Goal: Information Seeking & Learning: Find specific fact

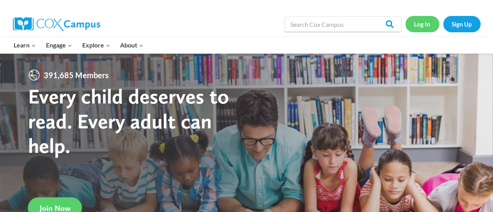
click at [419, 25] on link "Log In" at bounding box center [422, 24] width 34 height 16
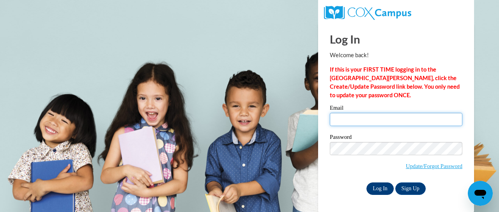
type input "kishahillman08@gmail.com"
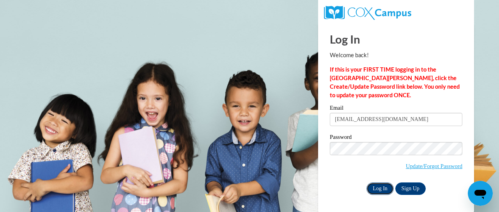
click at [384, 187] on input "Log In" at bounding box center [379, 189] width 27 height 12
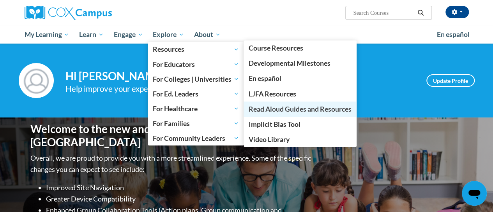
click at [332, 115] on link "Read Aloud Guides and Resources" at bounding box center [300, 109] width 113 height 15
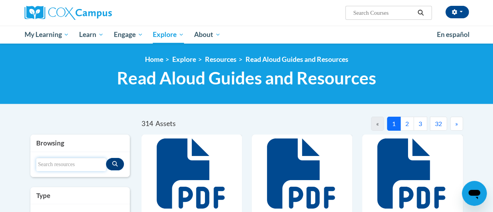
click at [55, 163] on input "Search resources" at bounding box center [71, 164] width 70 height 13
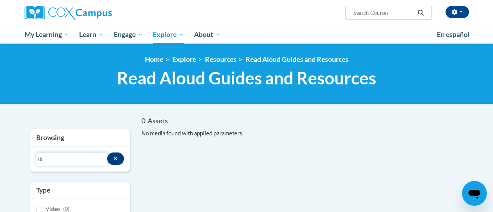
type input "t"
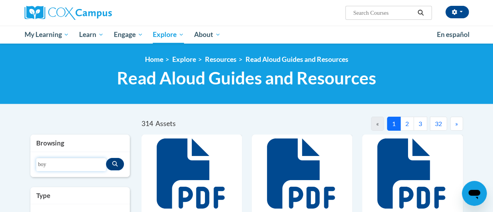
type input "boy"
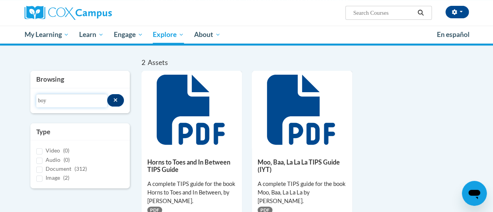
scroll to position [53, 0]
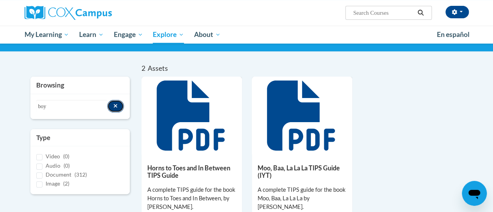
click at [115, 105] on icon "Search resources" at bounding box center [116, 106] width 4 height 4
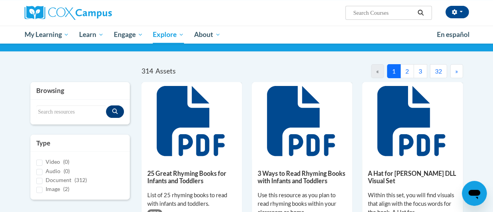
click at [409, 75] on button "2" at bounding box center [407, 71] width 14 height 14
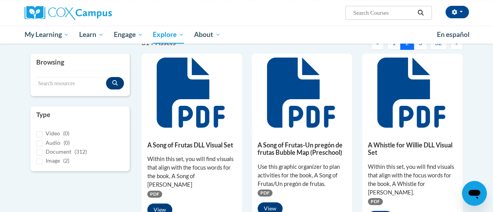
scroll to position [41, 0]
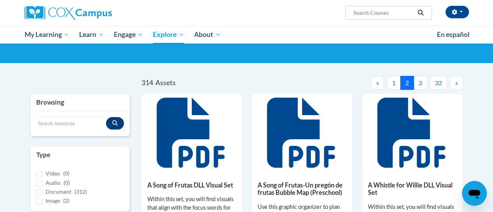
click at [422, 82] on button "3" at bounding box center [420, 83] width 14 height 14
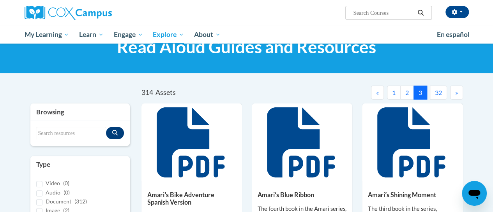
scroll to position [0, 0]
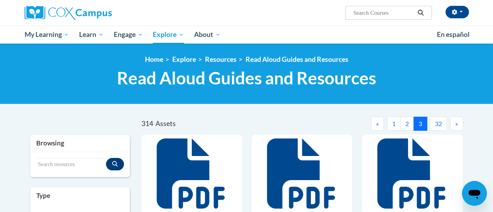
click at [461, 124] on button "»" at bounding box center [456, 124] width 13 height 14
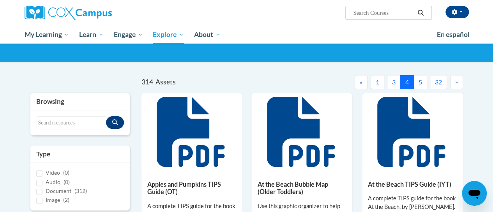
scroll to position [40, 0]
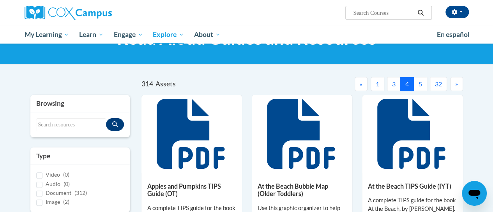
click at [422, 86] on button "5" at bounding box center [420, 84] width 14 height 14
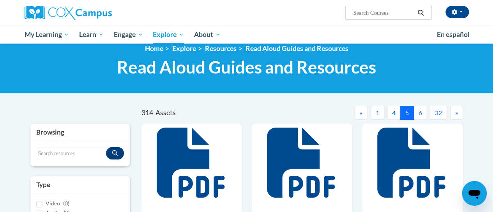
scroll to position [10, 0]
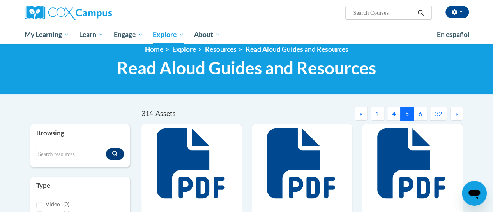
click at [422, 114] on button "6" at bounding box center [420, 114] width 14 height 14
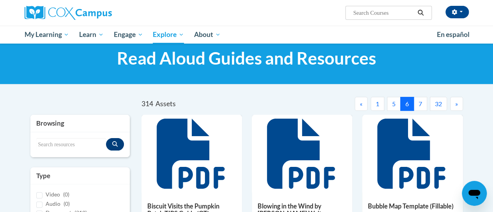
scroll to position [0, 0]
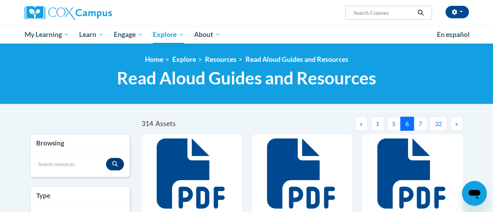
click at [421, 126] on button "7" at bounding box center [420, 124] width 14 height 14
click at [421, 123] on button "8" at bounding box center [420, 124] width 14 height 14
click at [424, 123] on button "9" at bounding box center [420, 124] width 14 height 14
click at [421, 125] on button "10" at bounding box center [418, 124] width 17 height 14
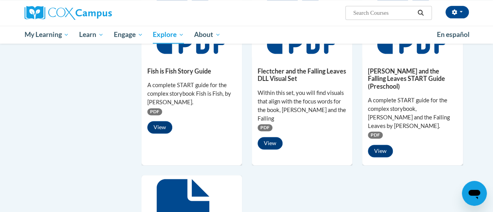
scroll to position [523, 0]
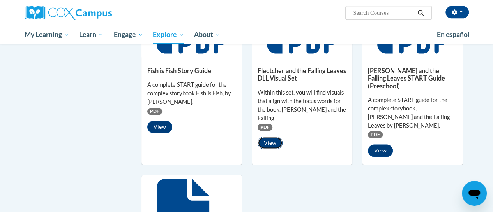
click at [273, 137] on button "View" at bounding box center [270, 143] width 25 height 12
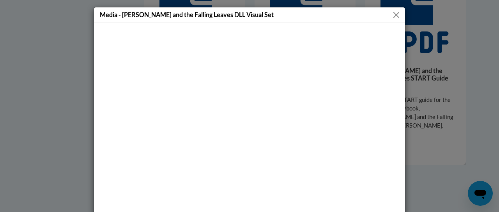
click at [395, 16] on button "Close" at bounding box center [396, 15] width 10 height 10
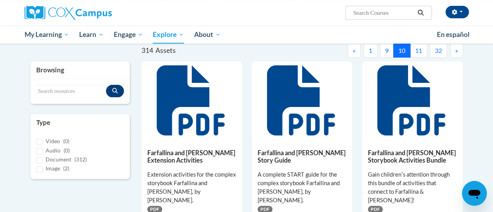
scroll to position [0, 0]
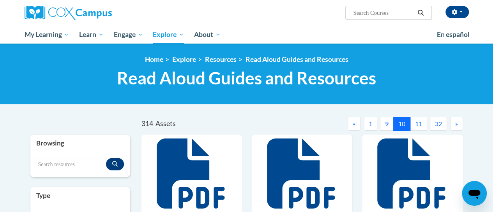
click at [420, 123] on button "11" at bounding box center [418, 124] width 17 height 14
click at [417, 124] on button "12" at bounding box center [418, 124] width 17 height 14
click at [420, 124] on button "13" at bounding box center [418, 124] width 17 height 14
click at [419, 125] on button "14" at bounding box center [418, 124] width 17 height 14
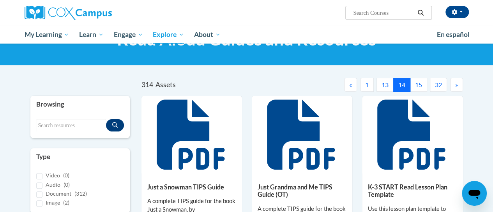
scroll to position [38, 0]
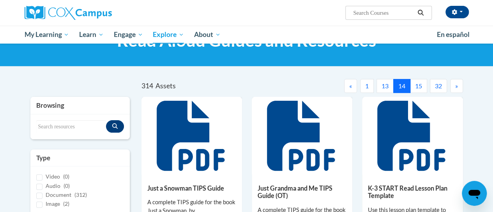
click at [419, 87] on button "15" at bounding box center [418, 86] width 17 height 14
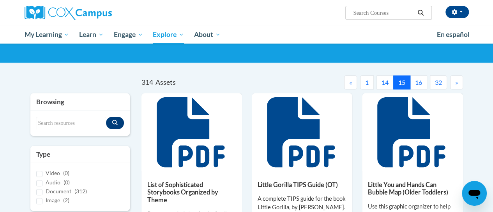
scroll to position [0, 0]
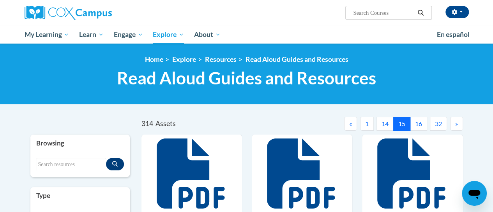
click at [416, 124] on button "16" at bounding box center [418, 124] width 17 height 14
click at [419, 123] on button "17" at bounding box center [418, 124] width 17 height 14
click at [421, 122] on button "18" at bounding box center [418, 124] width 17 height 14
click at [423, 125] on button "19" at bounding box center [418, 124] width 17 height 14
click at [422, 125] on button "20" at bounding box center [418, 124] width 17 height 14
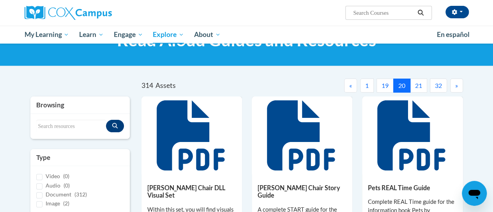
scroll to position [37, 0]
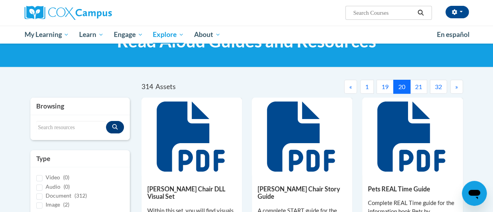
click at [422, 87] on button "21" at bounding box center [418, 87] width 17 height 14
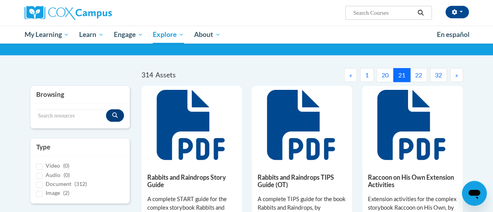
scroll to position [0, 0]
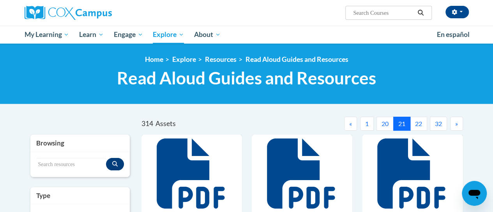
click at [420, 122] on button "22" at bounding box center [418, 124] width 17 height 14
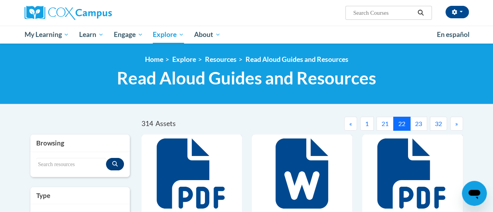
click at [419, 122] on button "23" at bounding box center [418, 124] width 17 height 14
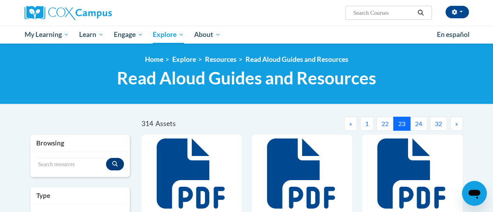
click at [422, 124] on button "24" at bounding box center [418, 124] width 17 height 14
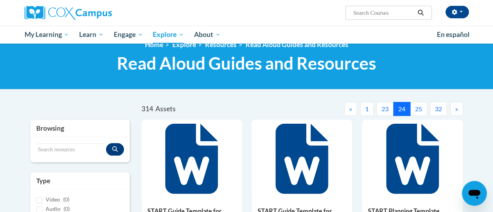
scroll to position [5, 0]
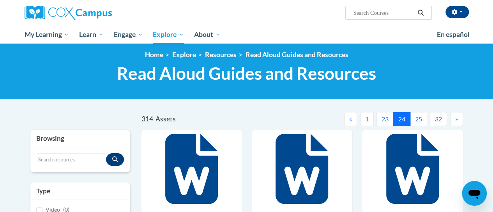
click at [418, 125] on button "25" at bounding box center [418, 119] width 17 height 14
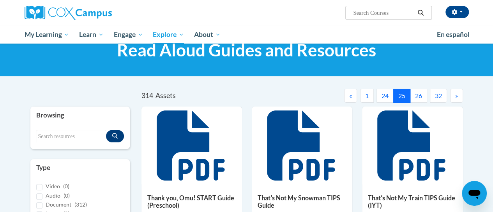
scroll to position [0, 0]
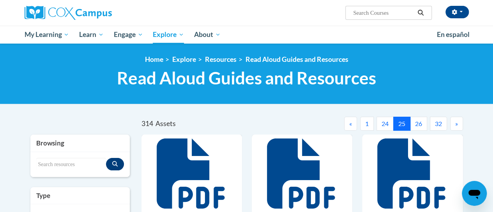
click at [423, 125] on button "26" at bounding box center [418, 124] width 17 height 14
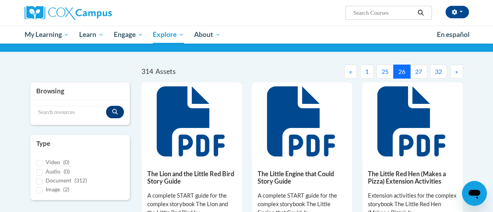
scroll to position [51, 0]
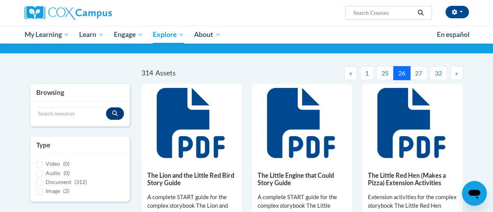
click at [416, 76] on button "27" at bounding box center [418, 73] width 17 height 14
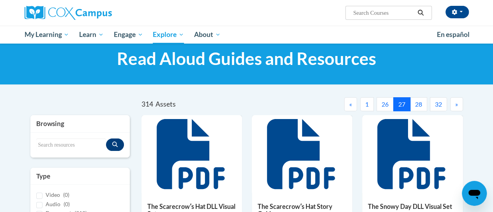
scroll to position [19, 0]
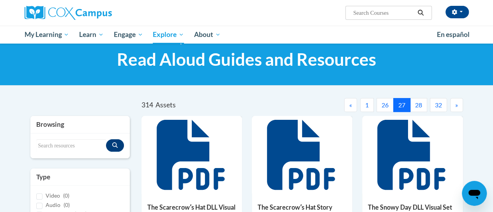
click at [421, 108] on button "28" at bounding box center [418, 105] width 17 height 14
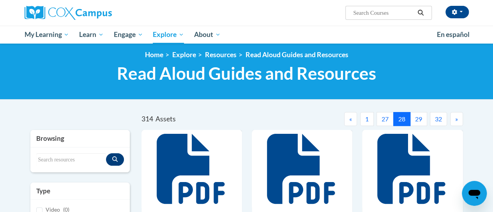
scroll to position [0, 0]
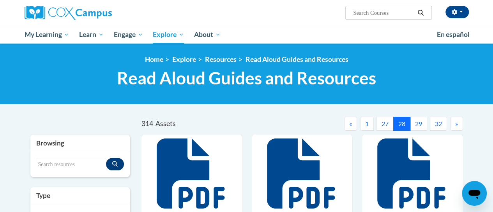
click at [420, 124] on button "29" at bounding box center [418, 124] width 17 height 14
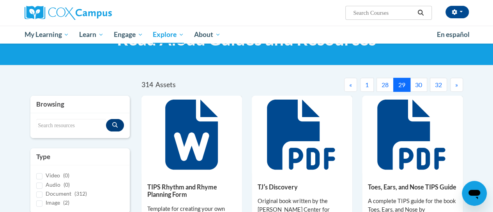
scroll to position [39, 0]
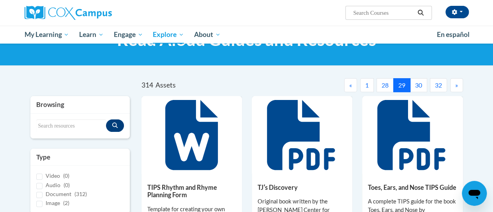
click at [416, 87] on button "30" at bounding box center [418, 85] width 17 height 14
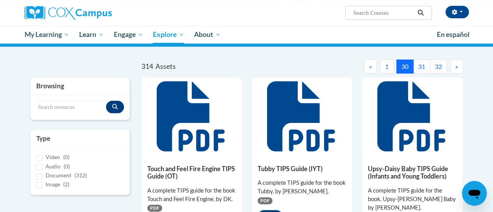
scroll to position [0, 0]
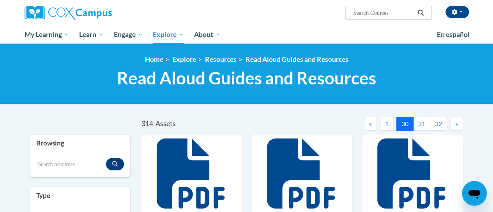
click at [418, 124] on button "31" at bounding box center [421, 124] width 17 height 14
click at [431, 124] on button "32" at bounding box center [438, 124] width 17 height 14
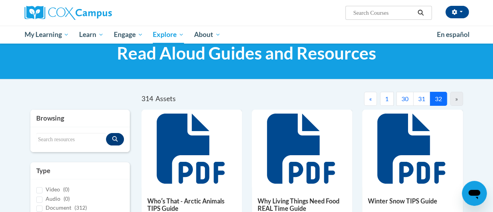
scroll to position [21, 0]
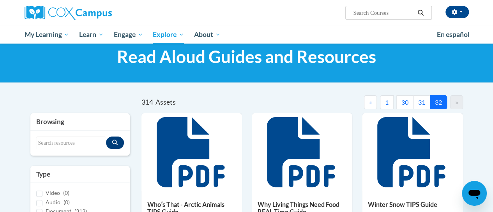
click at [400, 108] on button "30" at bounding box center [404, 102] width 17 height 14
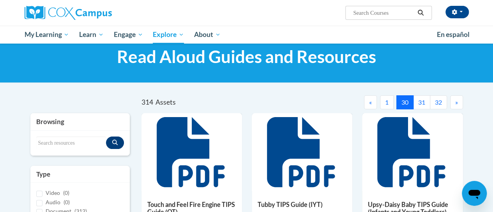
click at [366, 108] on button "«" at bounding box center [370, 102] width 13 height 14
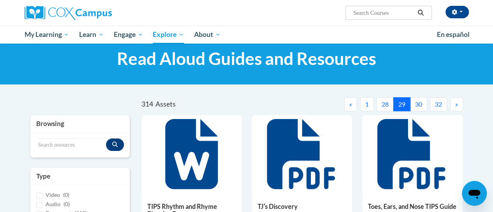
scroll to position [19, 0]
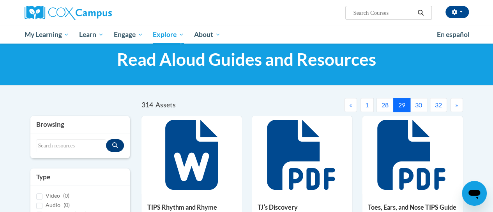
click at [348, 111] on button "«" at bounding box center [350, 105] width 13 height 14
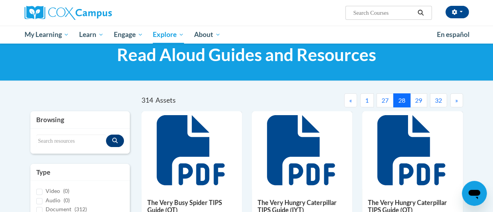
scroll to position [21, 0]
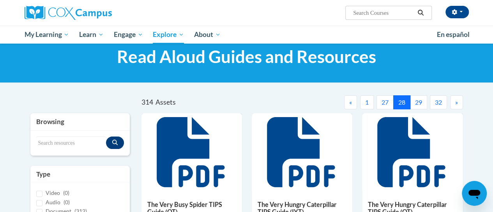
click at [347, 107] on button "«" at bounding box center [350, 102] width 13 height 14
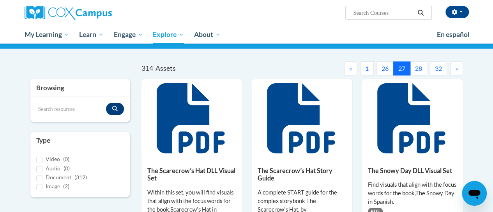
scroll to position [35, 0]
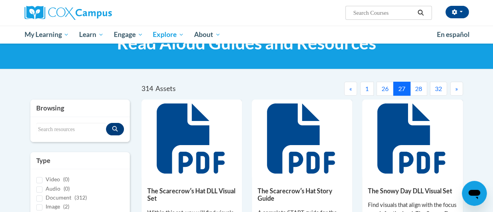
click at [345, 93] on button "«" at bounding box center [350, 89] width 13 height 14
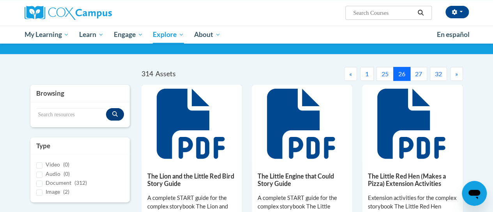
scroll to position [47, 0]
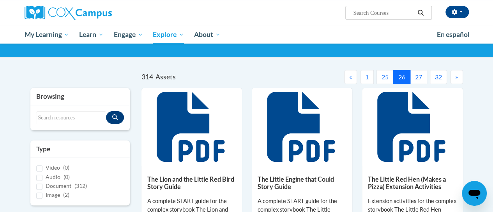
click at [347, 82] on button "«" at bounding box center [350, 77] width 13 height 14
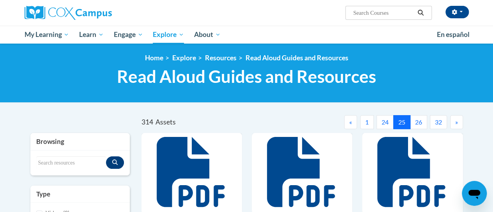
scroll to position [0, 0]
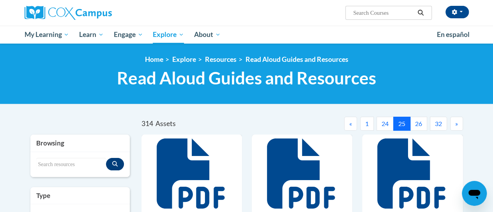
click at [352, 125] on span "«" at bounding box center [350, 123] width 3 height 7
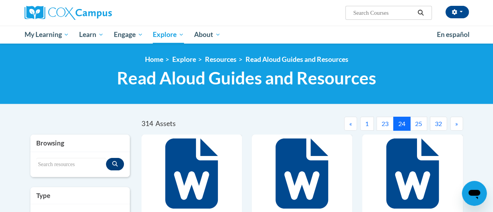
click at [351, 123] on span "«" at bounding box center [350, 123] width 3 height 7
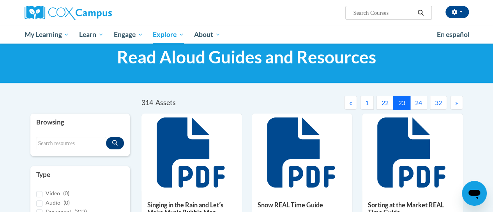
scroll to position [21, 0]
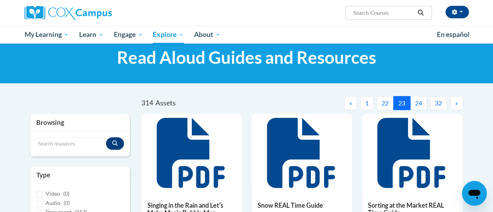
click at [353, 104] on button "«" at bounding box center [350, 103] width 13 height 14
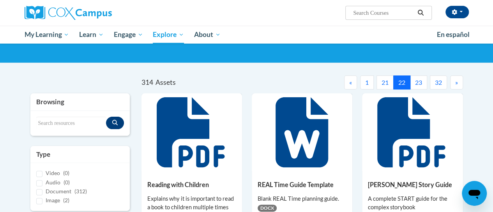
scroll to position [0, 0]
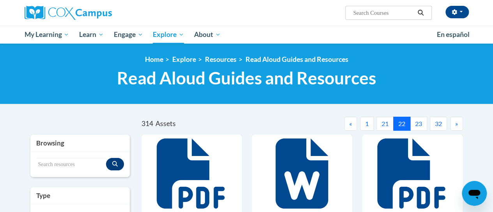
click at [350, 119] on button "«" at bounding box center [350, 124] width 13 height 14
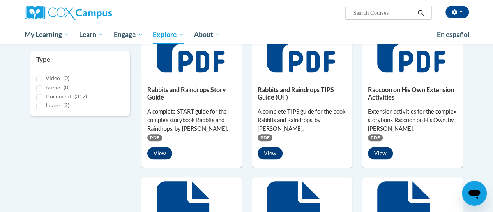
scroll to position [136, 0]
